Goal: Transaction & Acquisition: Purchase product/service

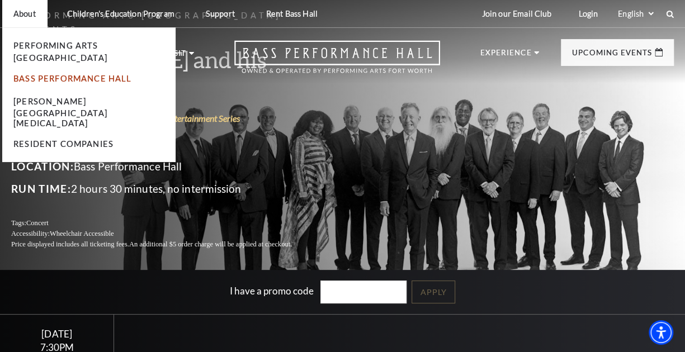
click at [66, 74] on link "Bass Performance Hall" at bounding box center [72, 79] width 119 height 10
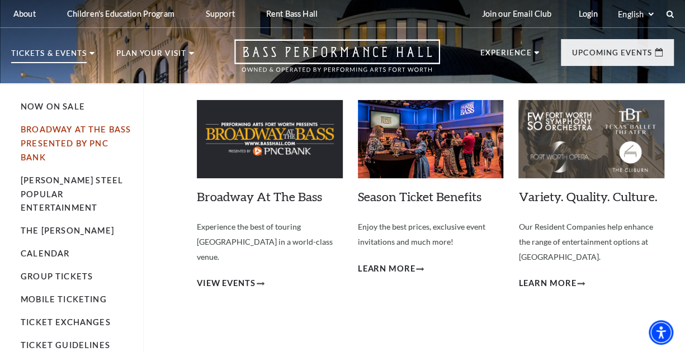
click at [95, 147] on link "Broadway At The Bass presented by PNC Bank" at bounding box center [76, 143] width 110 height 37
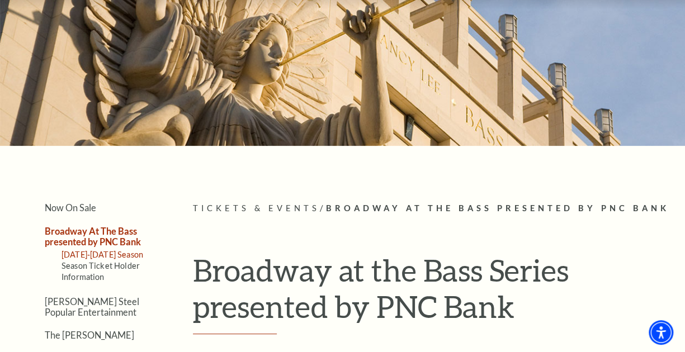
scroll to position [168, 0]
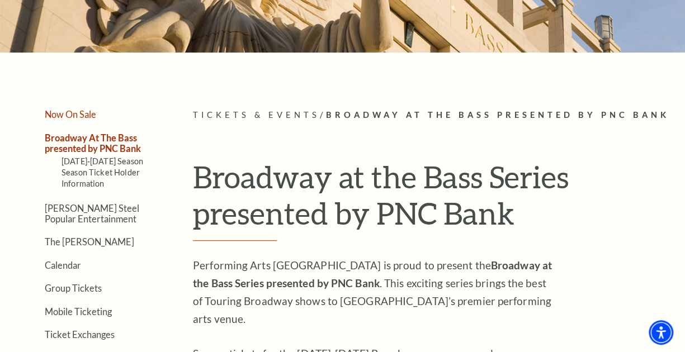
click at [71, 109] on link "Now On Sale" at bounding box center [70, 114] width 51 height 11
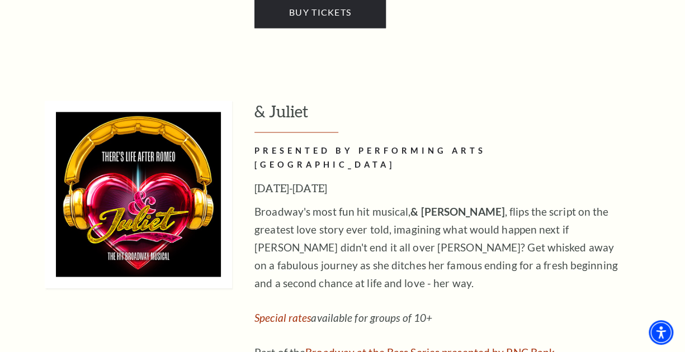
scroll to position [3020, 0]
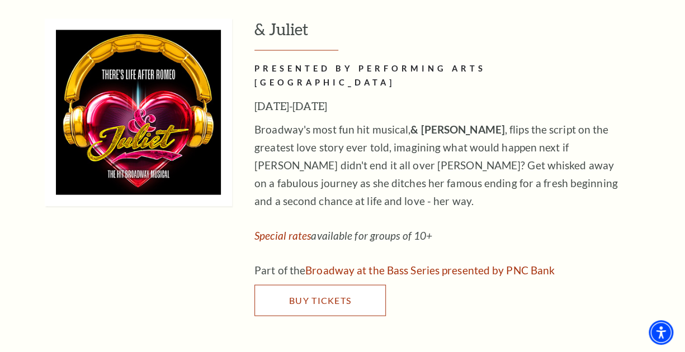
click at [290, 285] on link "Buy Tickets" at bounding box center [319, 300] width 131 height 31
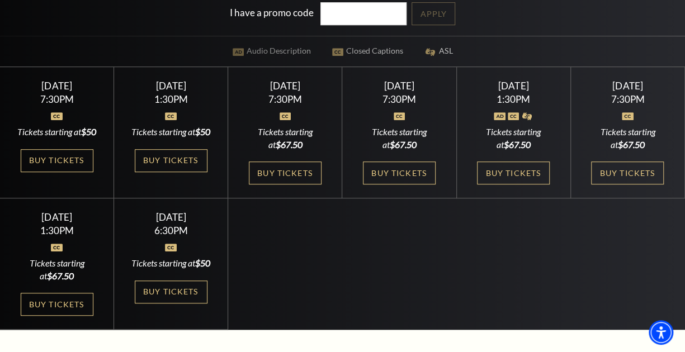
scroll to position [280, 0]
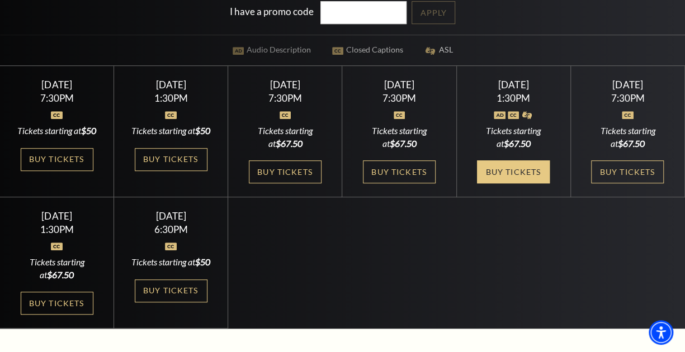
click at [532, 177] on link "Buy Tickets" at bounding box center [513, 172] width 73 height 23
drag, startPoint x: 529, startPoint y: 178, endPoint x: 534, endPoint y: 184, distance: 7.5
click at [529, 180] on link "Buy Tickets" at bounding box center [513, 172] width 73 height 23
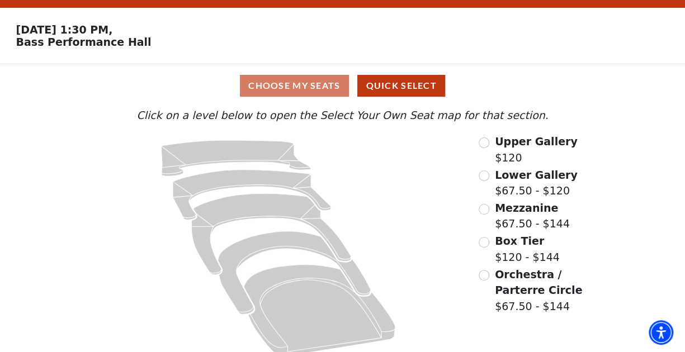
scroll to position [42, 0]
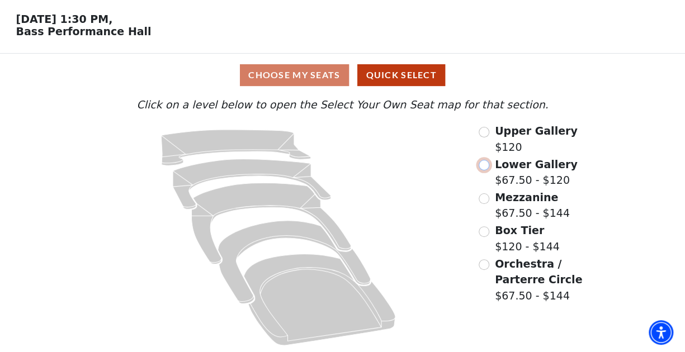
click at [487, 167] on input "Lower Gallery$67.50 - $120\a" at bounding box center [484, 165] width 11 height 11
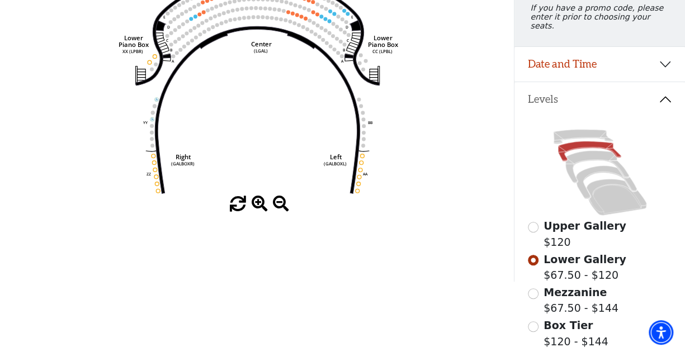
scroll to position [107, 0]
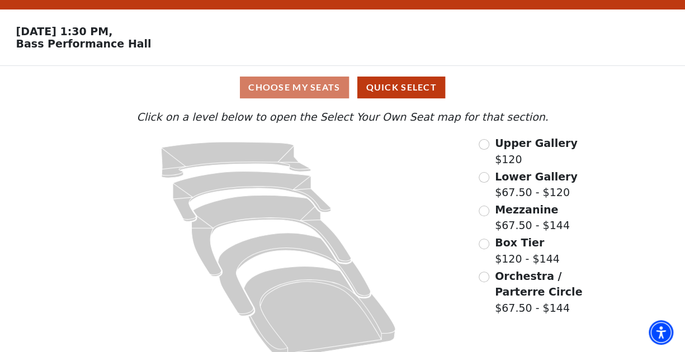
scroll to position [42, 0]
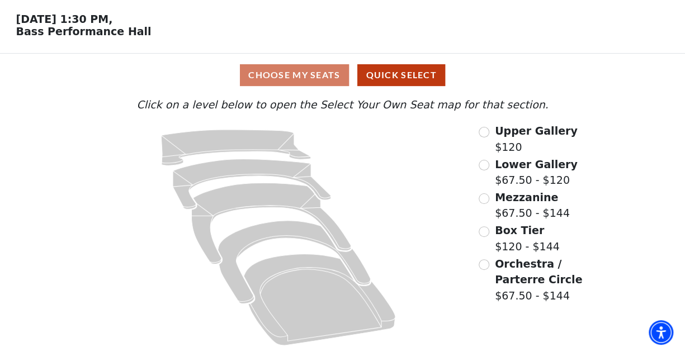
click at [309, 74] on div "Choose My Seats Quick Select" at bounding box center [343, 75] width 514 height 22
click at [309, 75] on div "Choose My Seats Quick Select" at bounding box center [343, 75] width 514 height 22
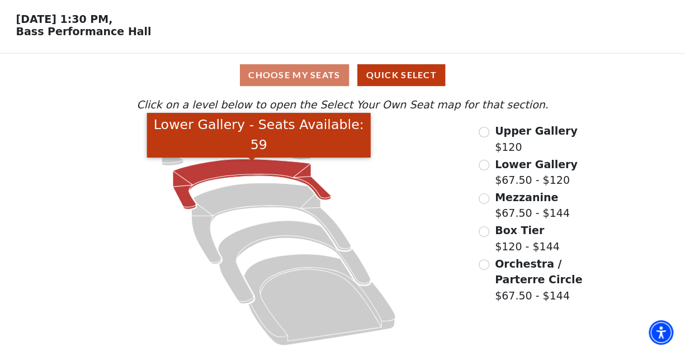
click at [234, 164] on icon "Lower Gallery - Seats Available: 59" at bounding box center [252, 184] width 158 height 50
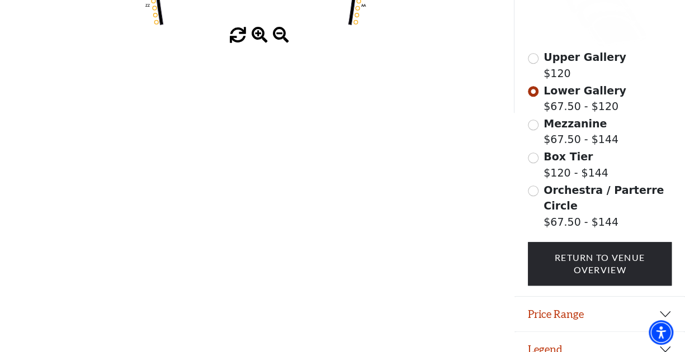
scroll to position [343, 0]
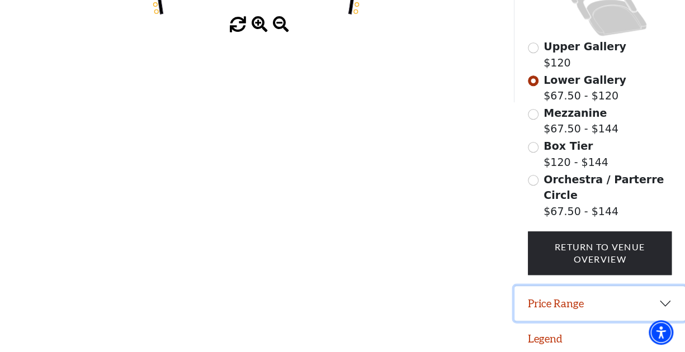
click at [593, 296] on button "Price Range" at bounding box center [600, 303] width 171 height 35
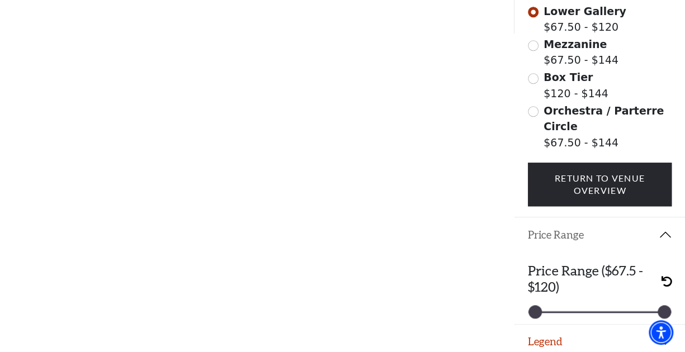
scroll to position [414, 0]
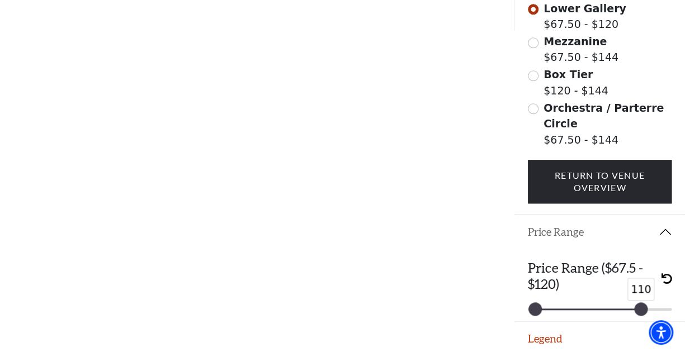
drag, startPoint x: 662, startPoint y: 304, endPoint x: 638, endPoint y: 303, distance: 24.1
click at [638, 303] on div at bounding box center [641, 309] width 12 height 12
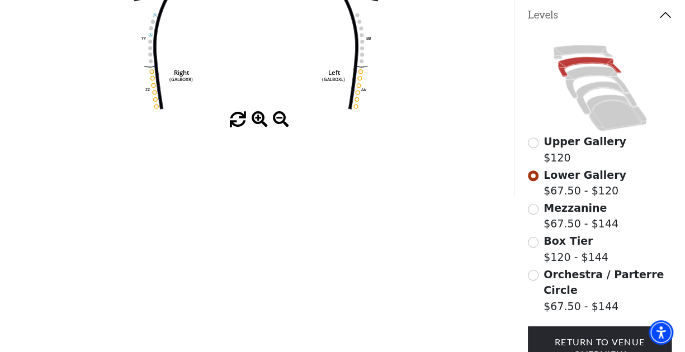
scroll to position [135, 0]
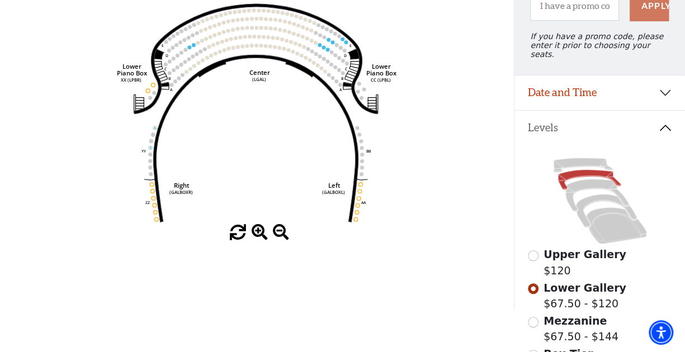
click at [649, 14] on div "Apply" at bounding box center [650, 5] width 50 height 31
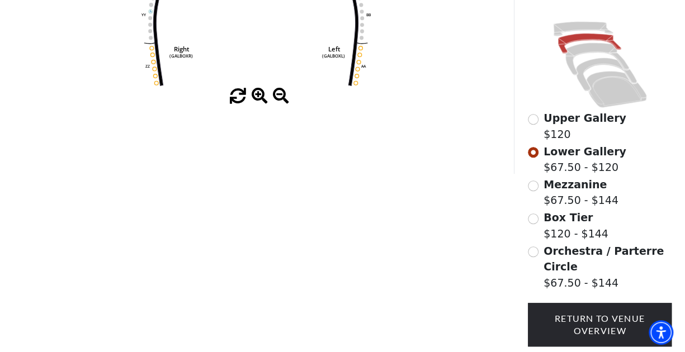
scroll to position [79, 0]
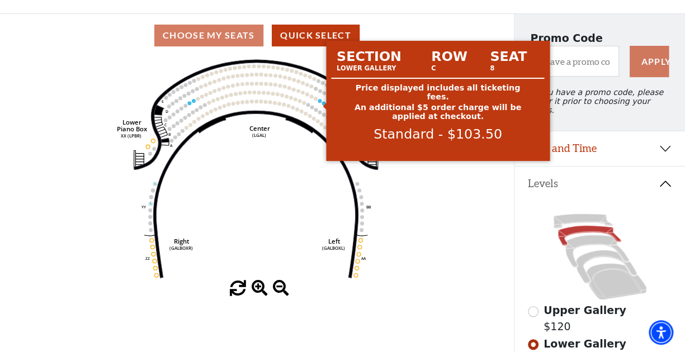
click at [323, 98] on icon "Right (GALBOXR) E D C B A E D C B A YY ZZ Left (GALBOXL) BB AA Center Lower Pia…" at bounding box center [257, 169] width 463 height 224
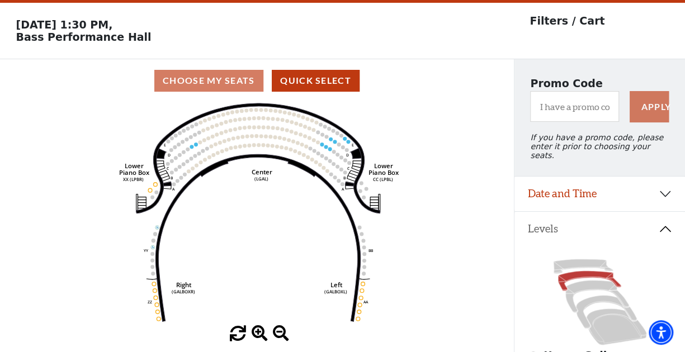
scroll to position [0, 0]
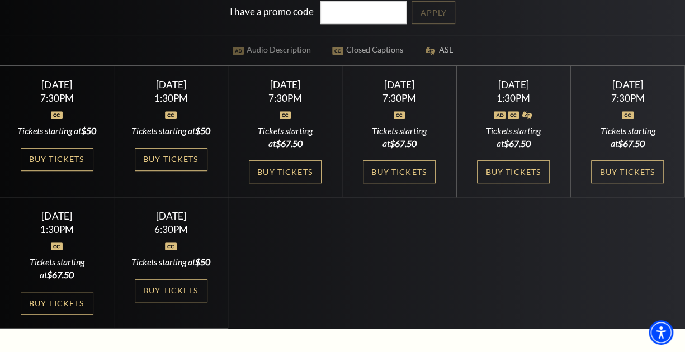
drag, startPoint x: 530, startPoint y: 188, endPoint x: 534, endPoint y: 196, distance: 9.3
click at [530, 183] on link "Buy Tickets" at bounding box center [513, 172] width 73 height 23
click at [520, 183] on link "Buy Tickets" at bounding box center [513, 172] width 73 height 23
click at [69, 315] on link "Buy Tickets" at bounding box center [57, 303] width 73 height 23
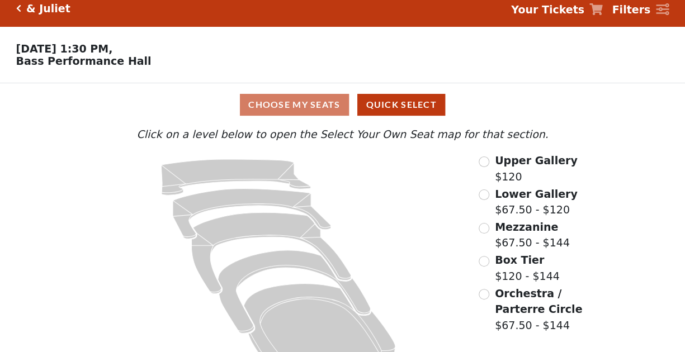
scroll to position [42, 0]
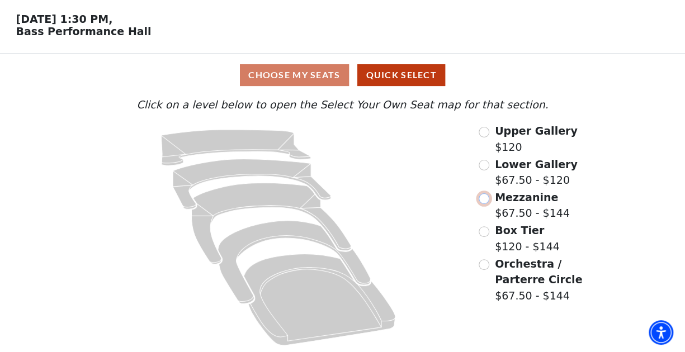
click at [484, 198] on input "Mezzanine$67.50 - $144\a" at bounding box center [484, 199] width 11 height 11
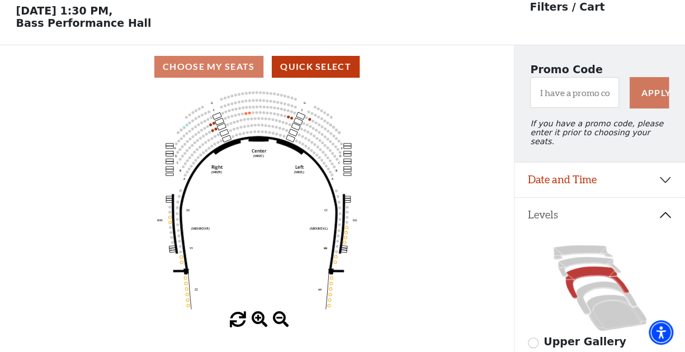
scroll to position [51, 0]
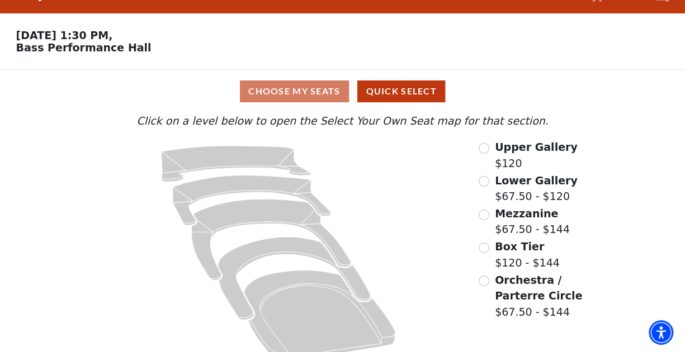
scroll to position [42, 0]
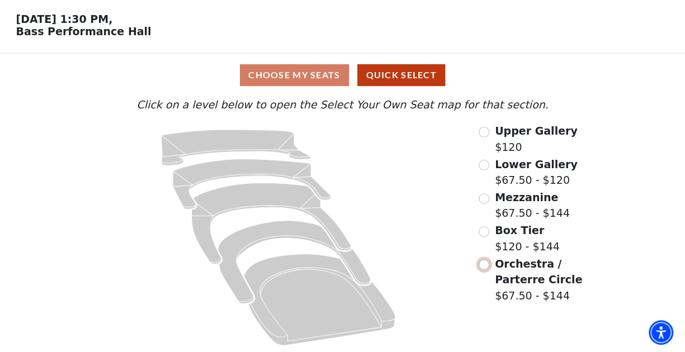
click at [483, 263] on input "Orchestra / Parterre Circle$67.50 - $144\a" at bounding box center [484, 265] width 11 height 11
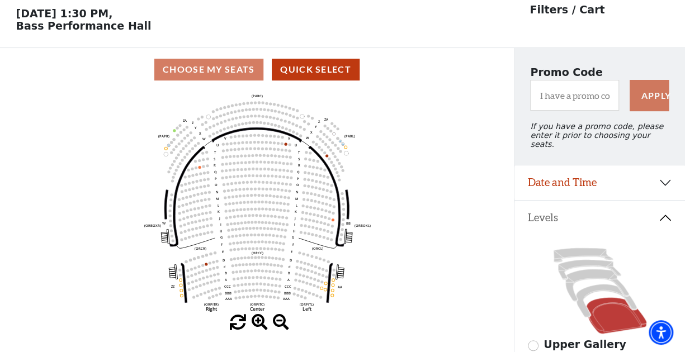
scroll to position [51, 0]
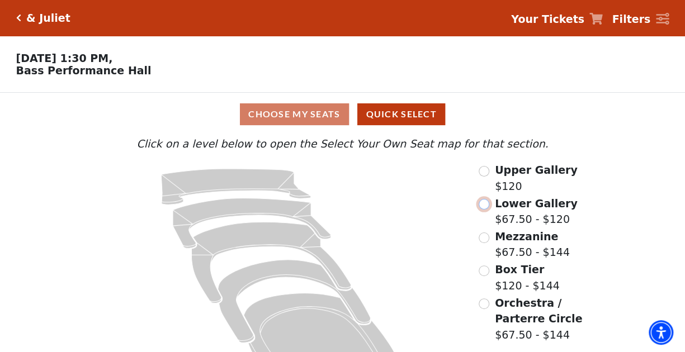
click at [482, 208] on input "Lower Gallery$67.50 - $120\a" at bounding box center [484, 204] width 11 height 11
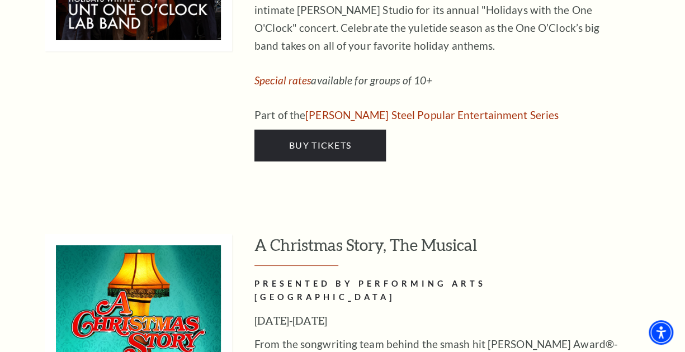
scroll to position [4082, 0]
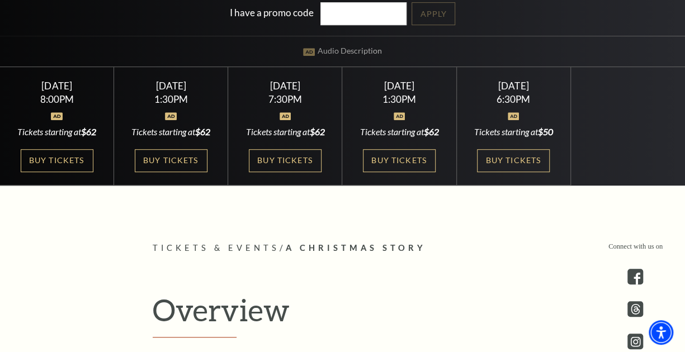
scroll to position [280, 0]
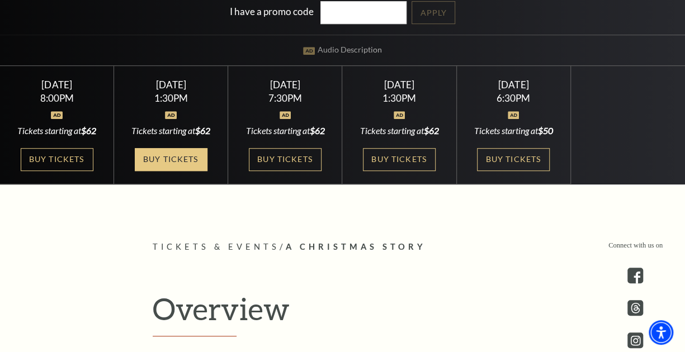
click at [177, 168] on link "Buy Tickets" at bounding box center [171, 159] width 73 height 23
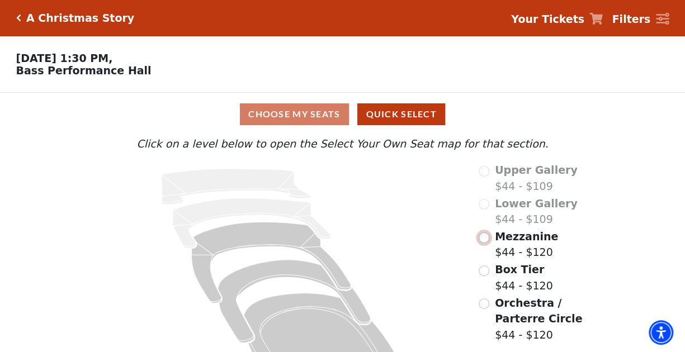
click at [485, 240] on input "Mezzanine$44 - $120\a" at bounding box center [484, 238] width 11 height 11
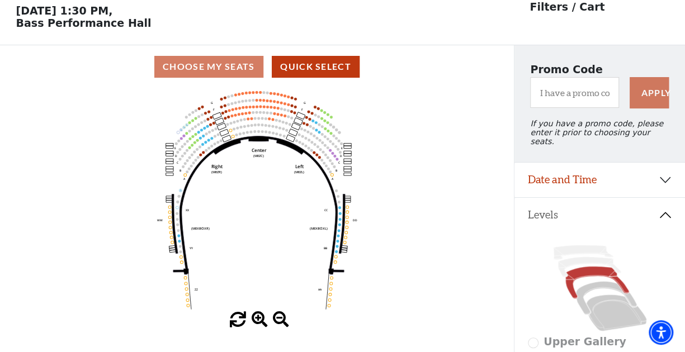
scroll to position [51, 0]
